Goal: Task Accomplishment & Management: Manage account settings

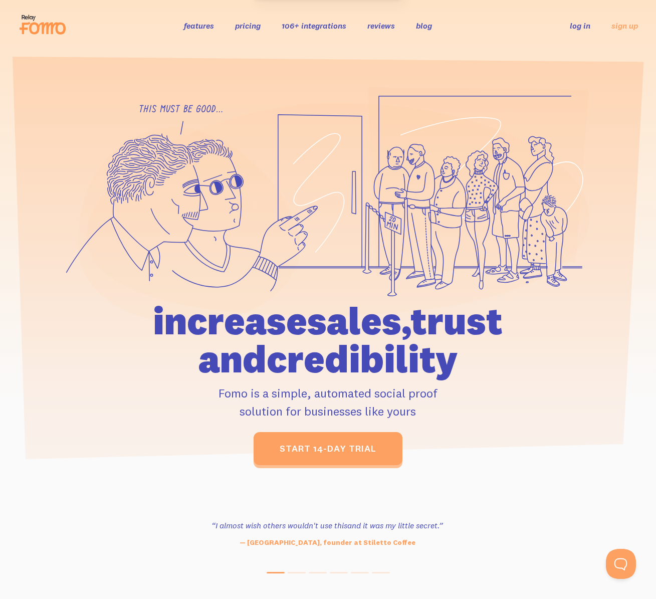
click at [588, 29] on link "log in" at bounding box center [580, 26] width 21 height 10
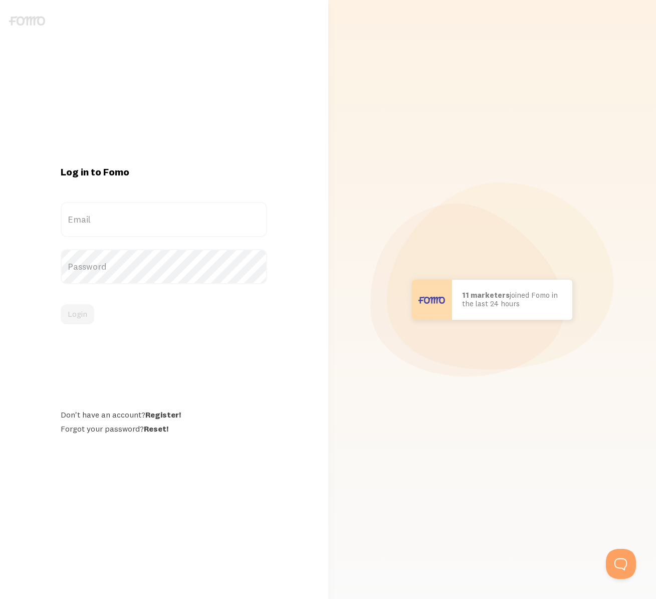
click at [118, 224] on label "Email" at bounding box center [164, 219] width 207 height 35
click at [118, 224] on input "Email" at bounding box center [164, 219] width 207 height 35
click at [102, 219] on label "Email" at bounding box center [164, 219] width 207 height 35
click at [102, 219] on input "Email" at bounding box center [164, 219] width 207 height 35
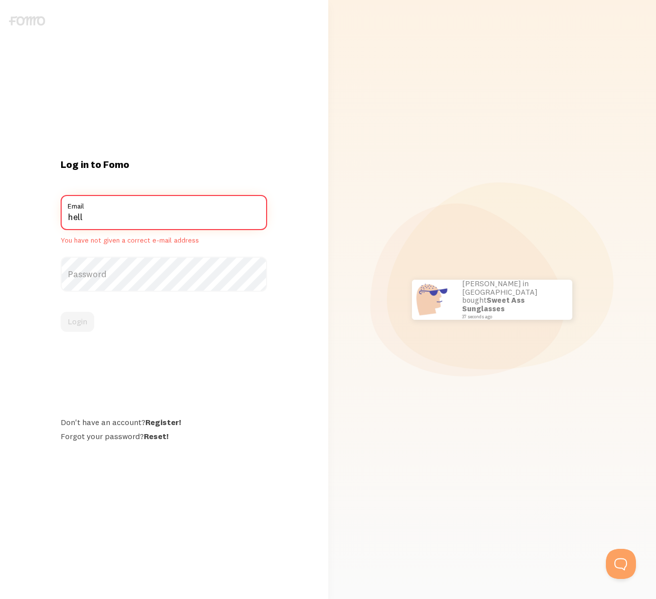
type input "hello@motionscience.tv"
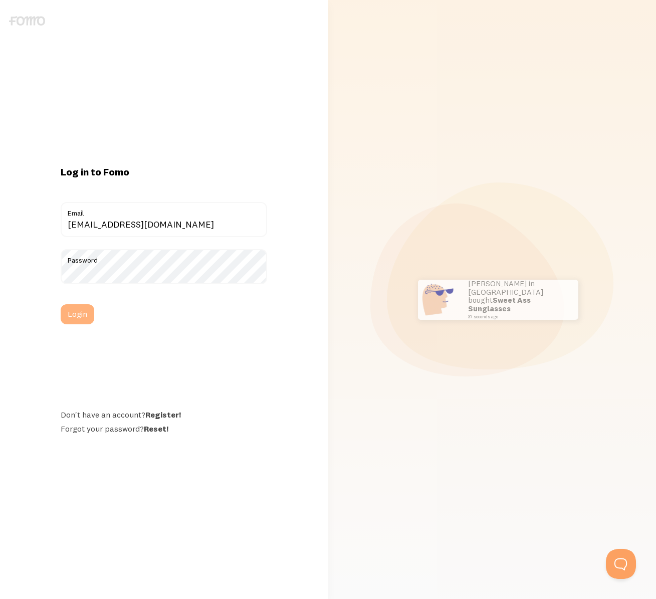
click at [81, 312] on button "Login" at bounding box center [78, 314] width 34 height 20
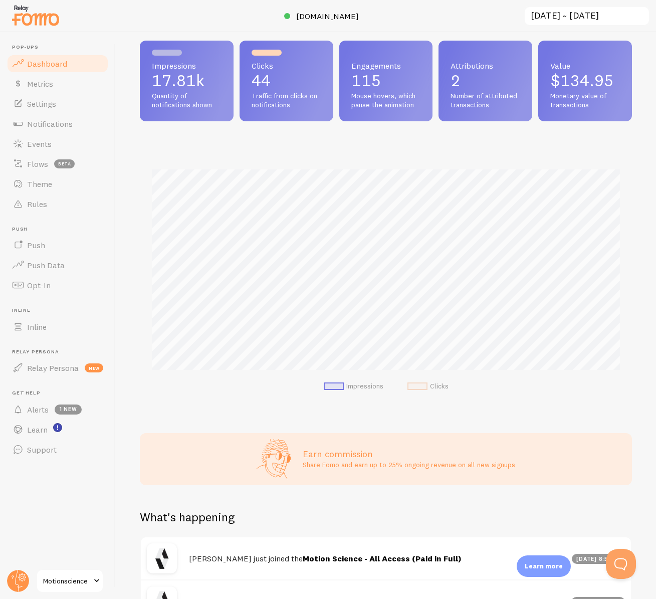
scroll to position [29, 0]
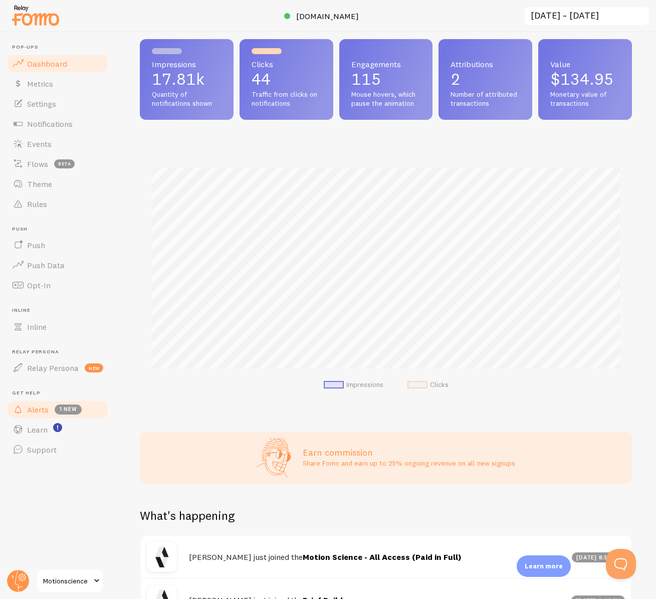
click at [47, 413] on span "Alerts" at bounding box center [38, 410] width 22 height 10
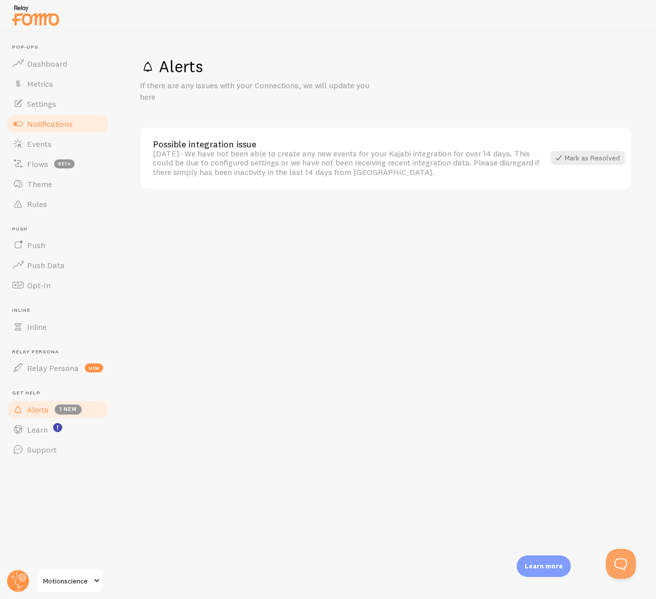
click at [46, 121] on span "Notifications" at bounding box center [50, 124] width 46 height 10
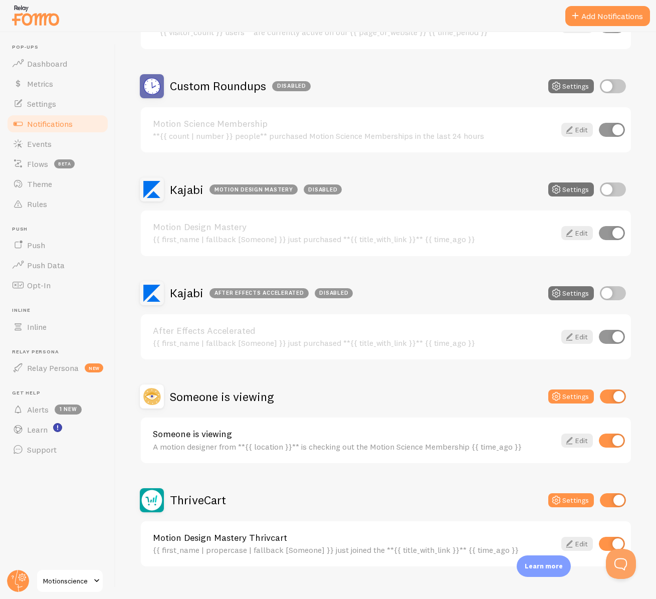
scroll to position [184, 0]
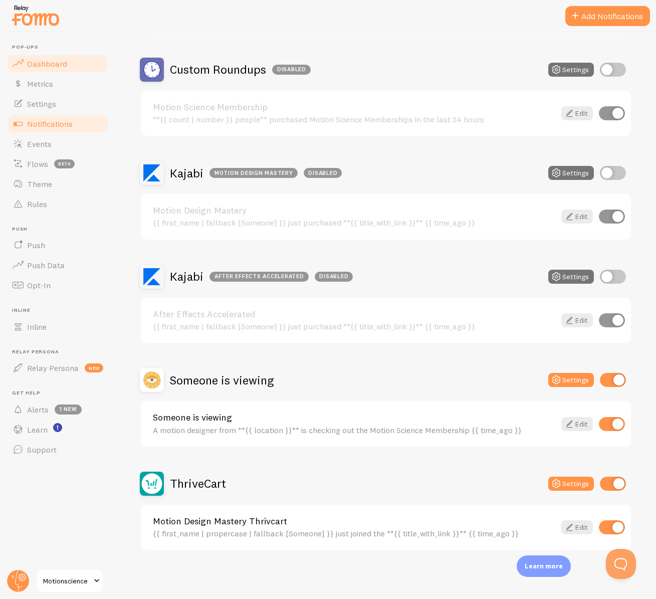
click at [54, 66] on span "Dashboard" at bounding box center [47, 64] width 40 height 10
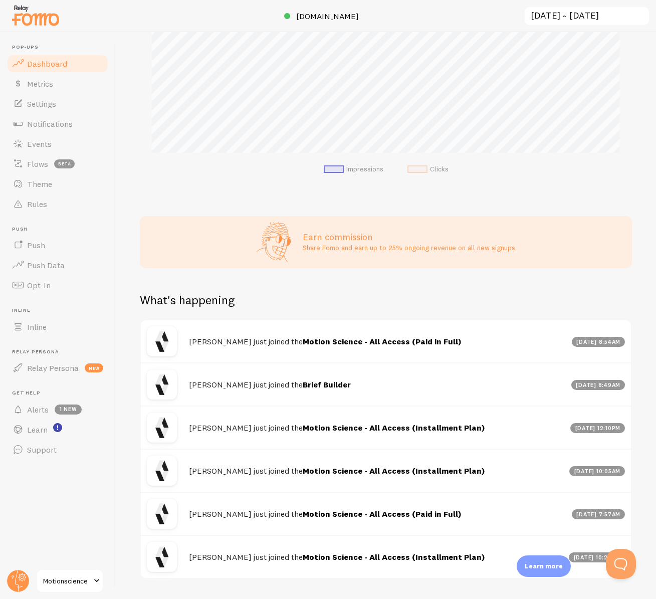
scroll to position [247, 0]
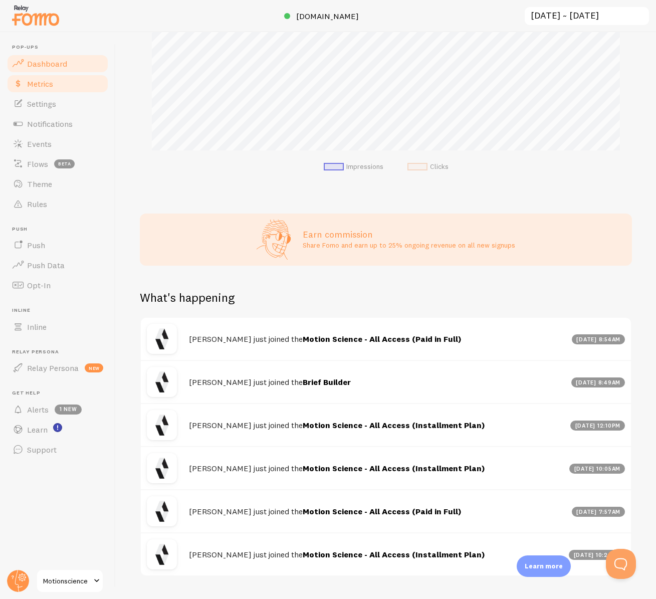
click at [45, 87] on span "Metrics" at bounding box center [40, 84] width 26 height 10
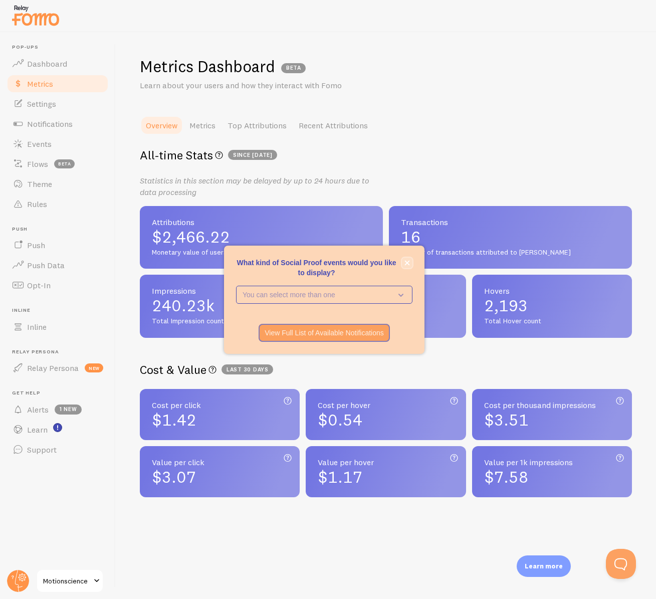
click at [407, 265] on button "close," at bounding box center [407, 263] width 11 height 11
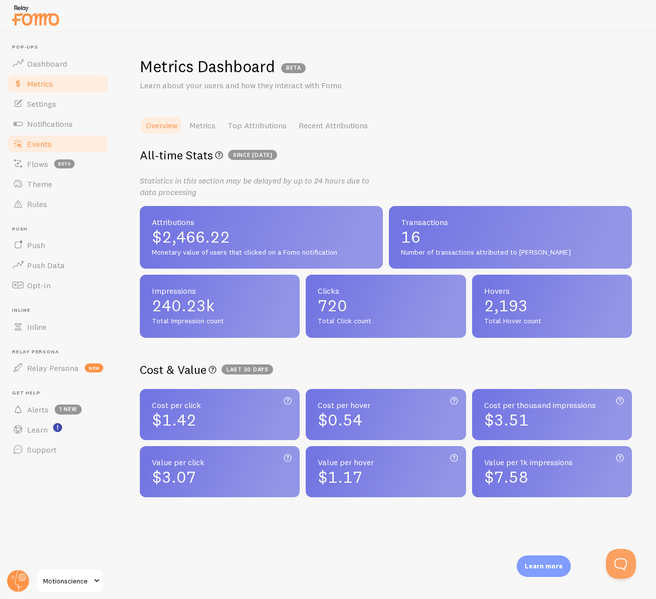
click at [55, 147] on link "Events" at bounding box center [57, 144] width 103 height 20
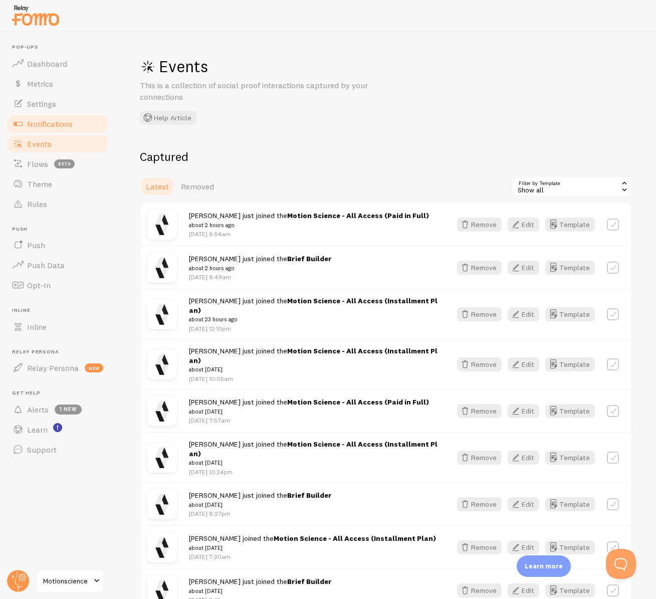
click at [60, 123] on span "Notifications" at bounding box center [50, 124] width 46 height 10
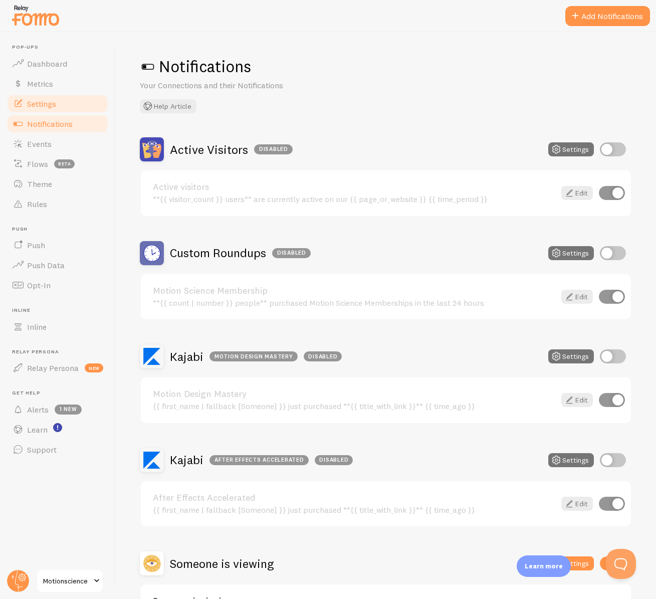
click at [68, 103] on link "Settings" at bounding box center [57, 104] width 103 height 20
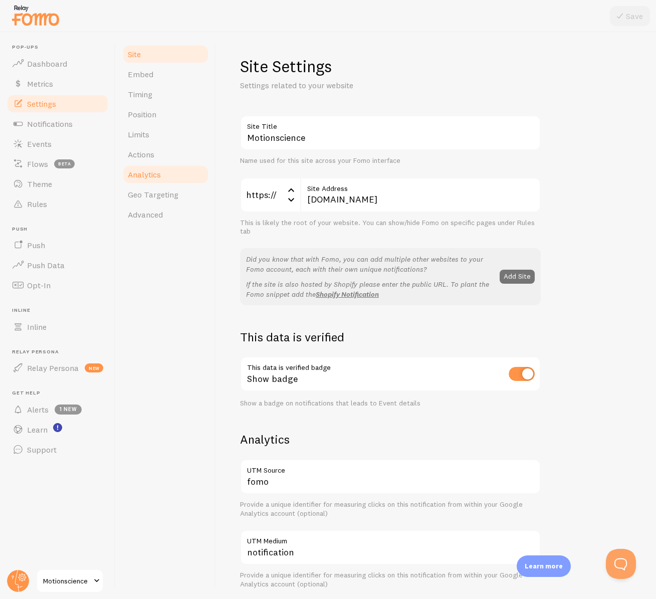
click at [153, 178] on span "Analytics" at bounding box center [144, 174] width 33 height 10
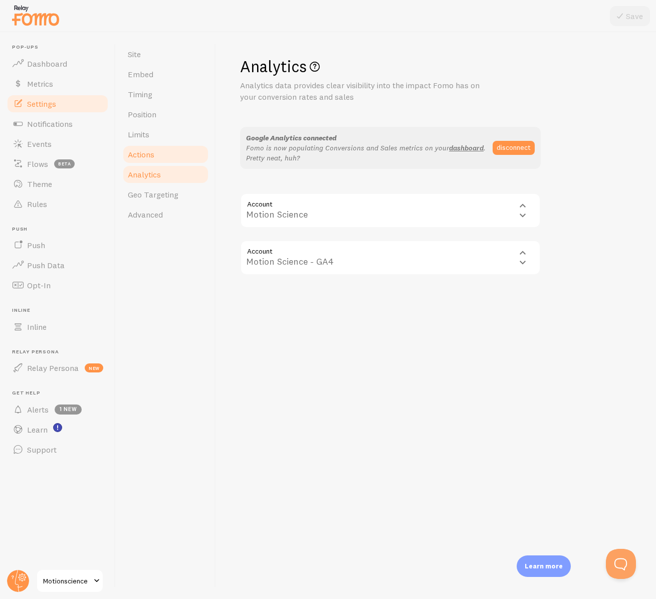
click at [157, 156] on link "Actions" at bounding box center [166, 154] width 88 height 20
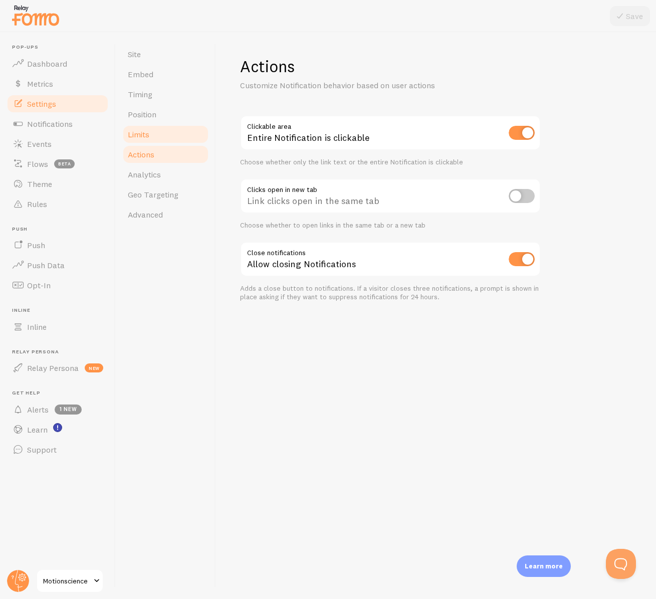
click at [156, 129] on link "Limits" at bounding box center [166, 134] width 88 height 20
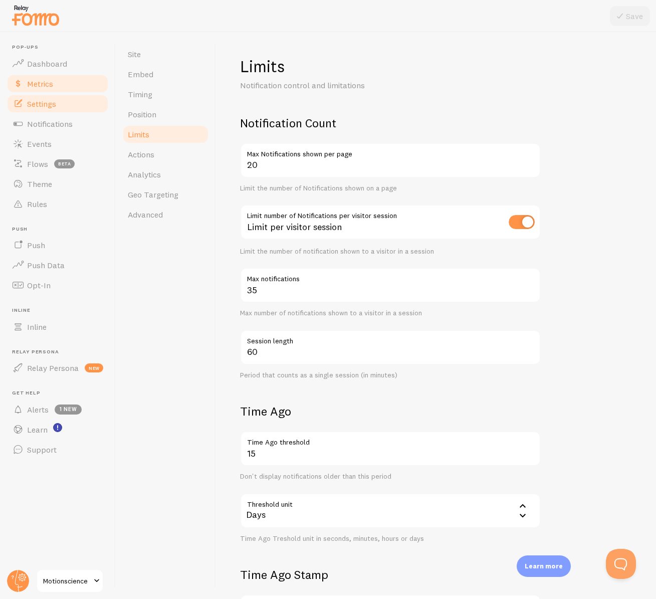
click at [30, 82] on span "Metrics" at bounding box center [40, 84] width 26 height 10
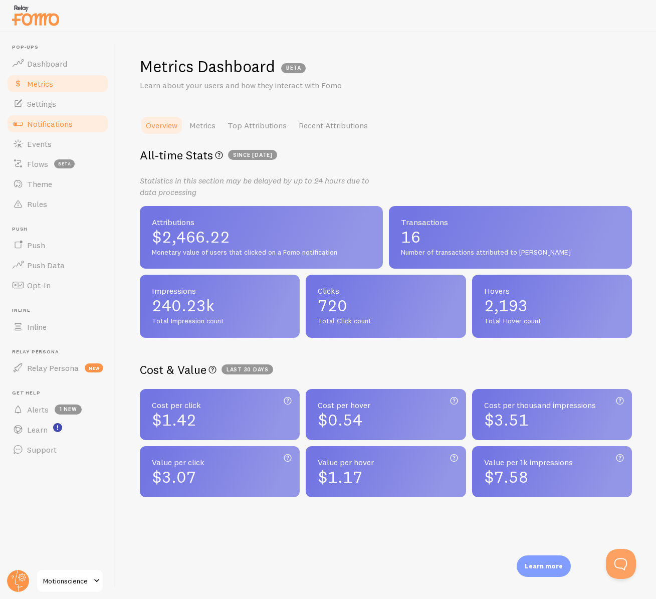
click at [58, 122] on span "Notifications" at bounding box center [50, 124] width 46 height 10
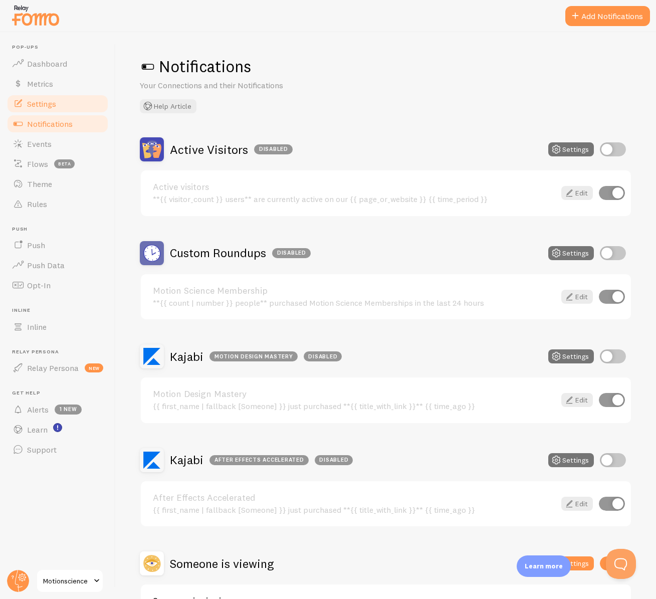
click at [58, 106] on link "Settings" at bounding box center [57, 104] width 103 height 20
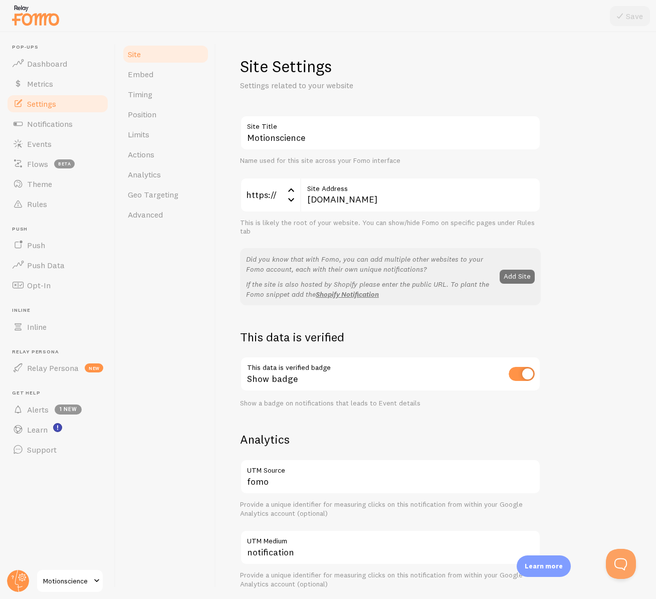
click at [57, 575] on span "Motionscience" at bounding box center [67, 581] width 48 height 12
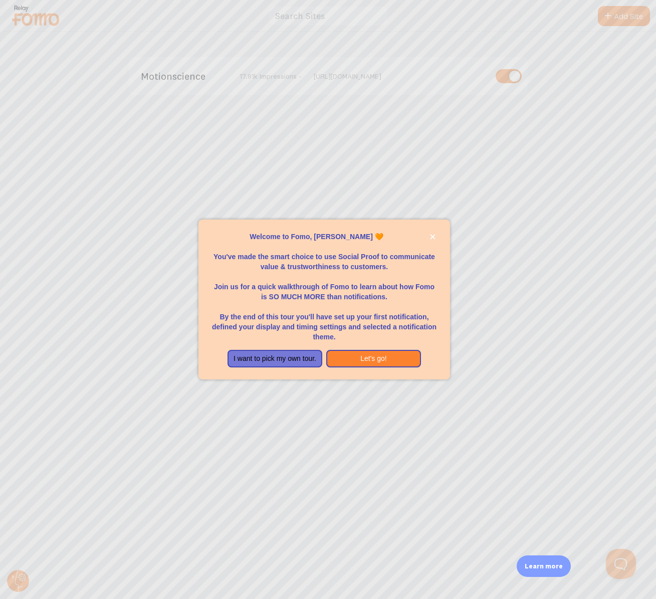
click at [355, 414] on div at bounding box center [328, 299] width 656 height 599
click at [430, 238] on icon "close," at bounding box center [433, 237] width 6 height 6
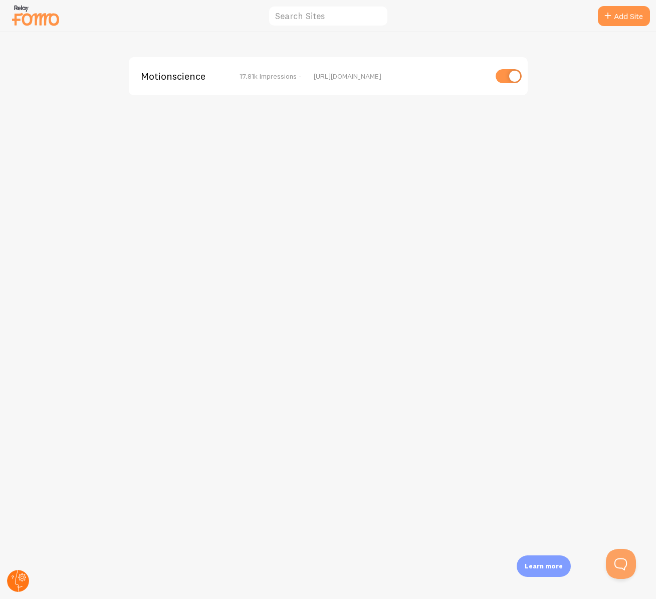
click at [15, 576] on circle at bounding box center [18, 581] width 22 height 22
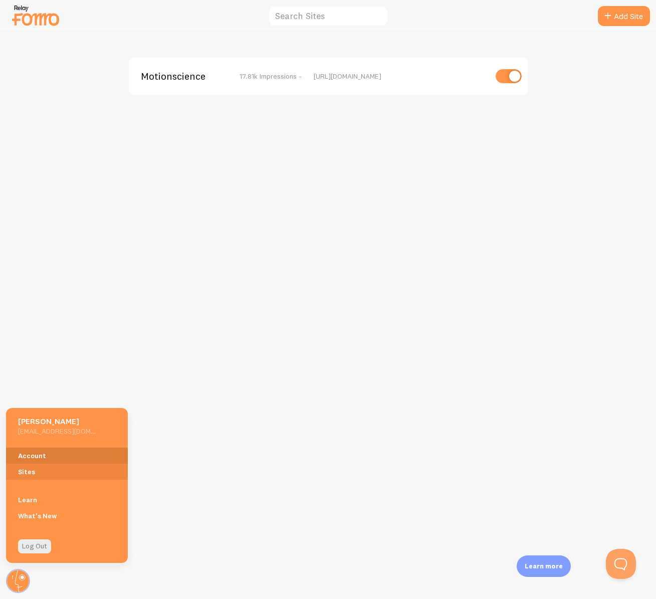
click at [31, 455] on link "Account" at bounding box center [67, 456] width 122 height 16
